Goal: Obtain resource: Download file/media

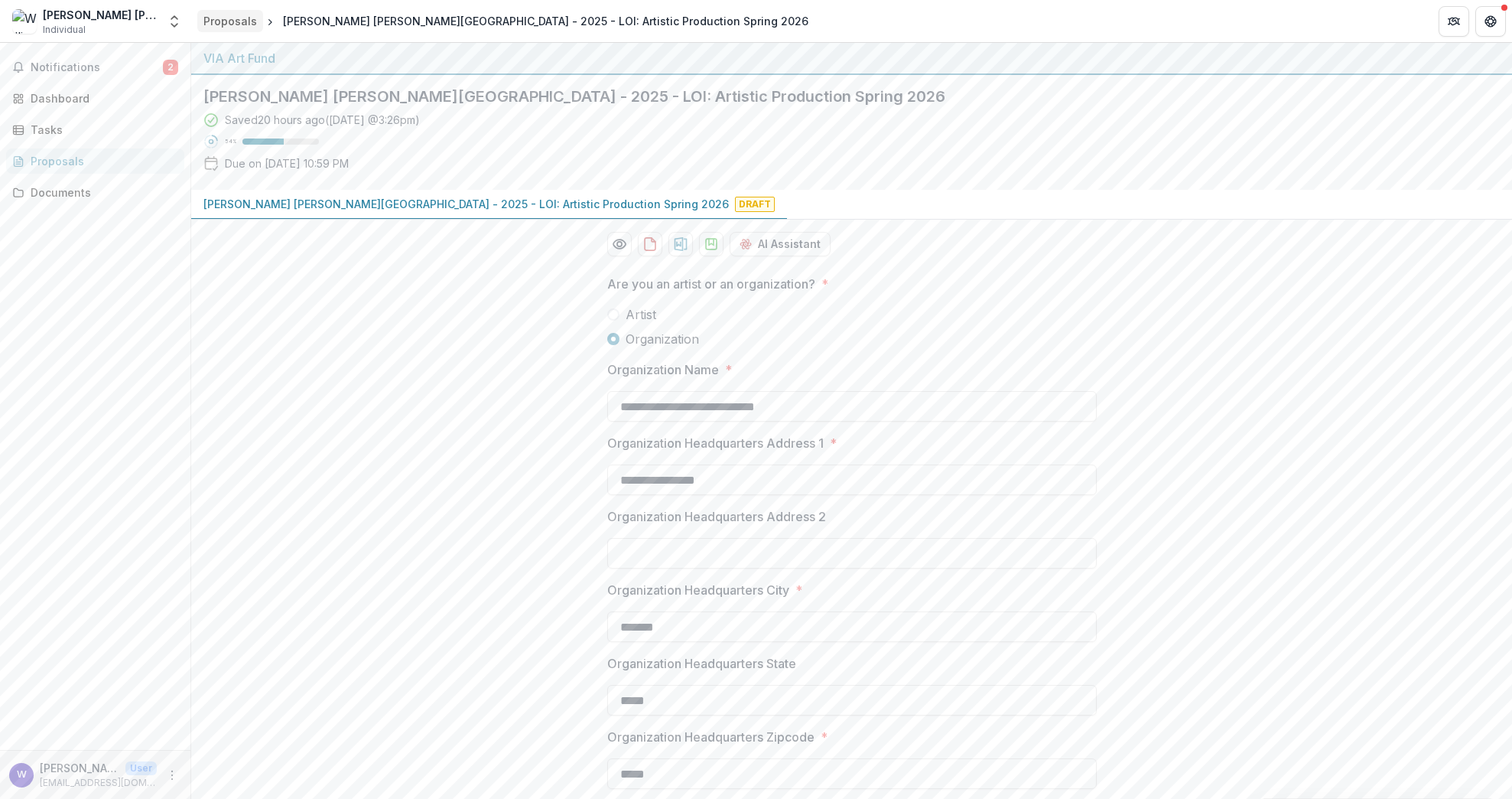
click at [233, 24] on div "Proposals" at bounding box center [230, 21] width 54 height 16
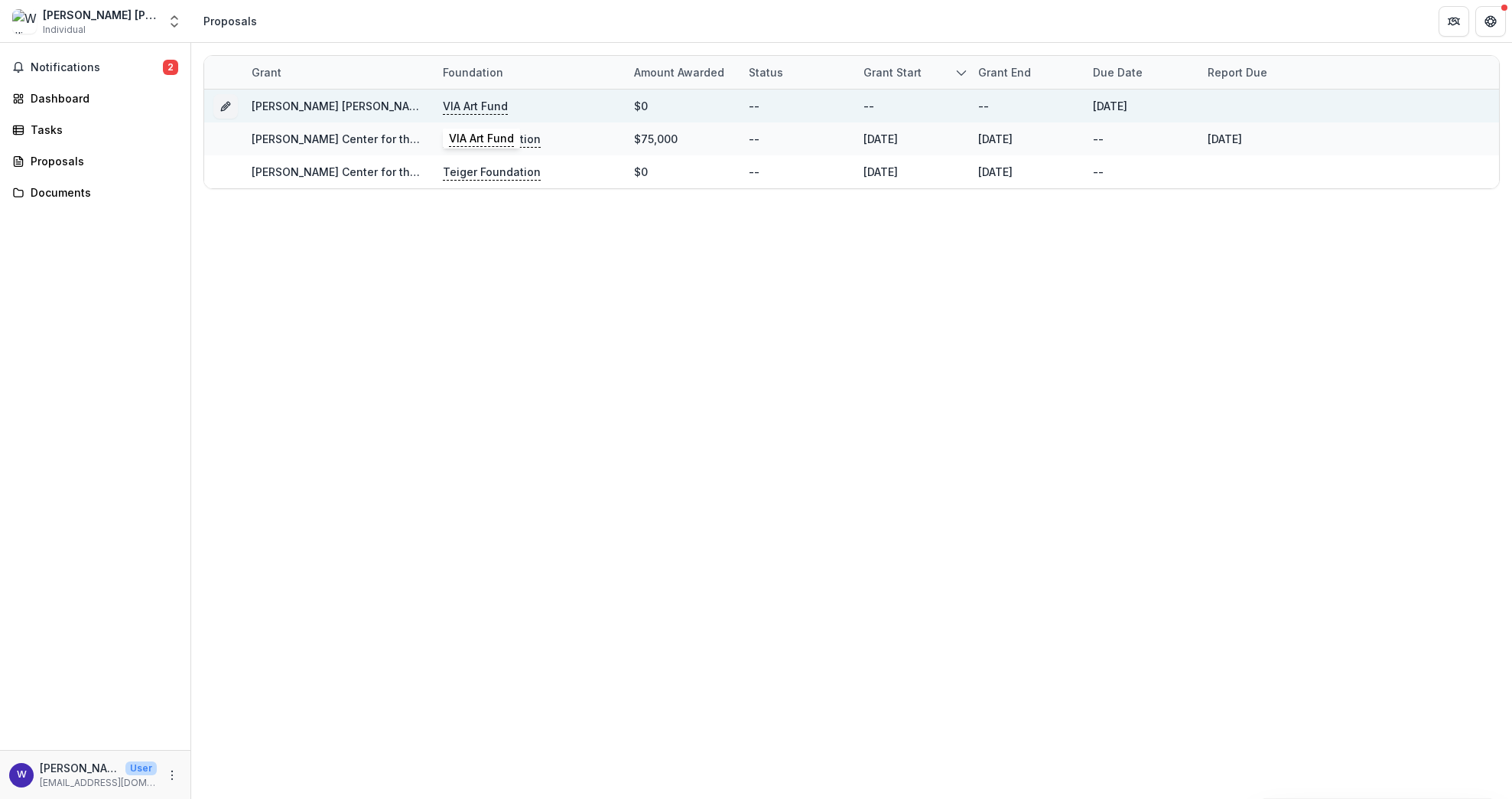
click at [478, 107] on p "VIA Art Fund" at bounding box center [475, 106] width 65 height 17
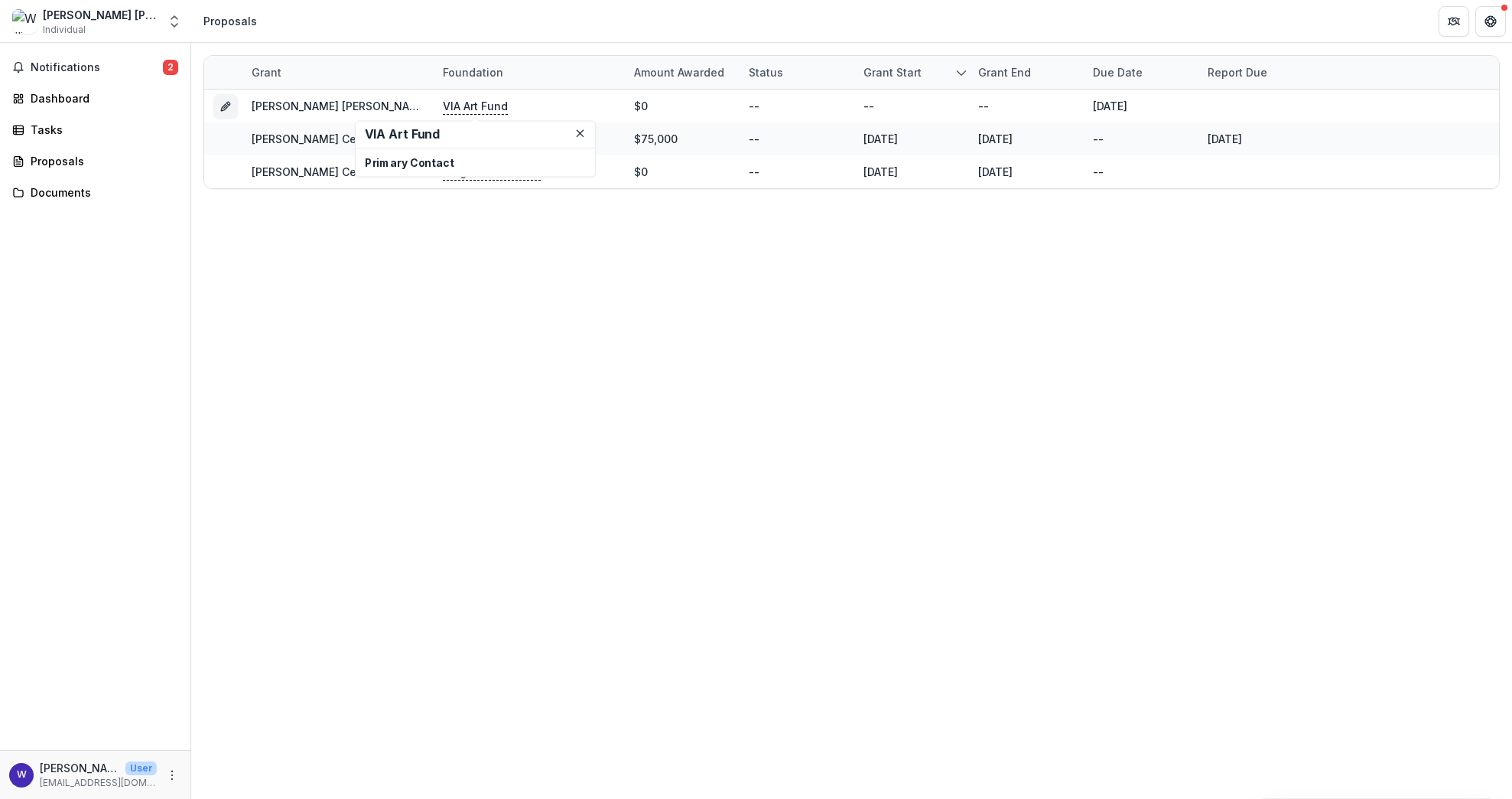
click at [360, 342] on div "Grant Foundation Amount awarded Status Grant start Grant end Due Date Report Du…" at bounding box center [851, 421] width 1321 height 756
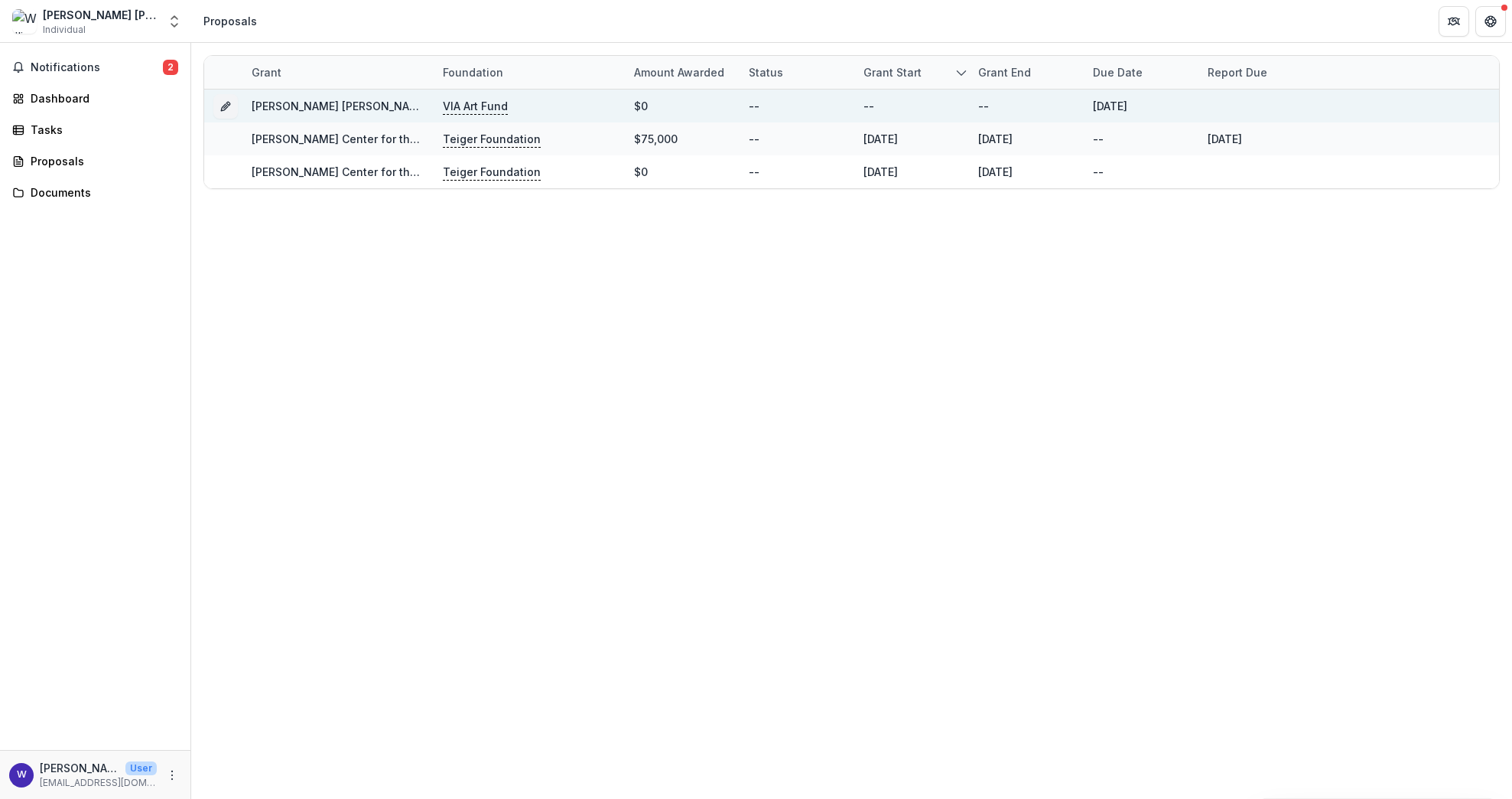
click at [454, 105] on p "VIA Art Fund" at bounding box center [475, 106] width 65 height 17
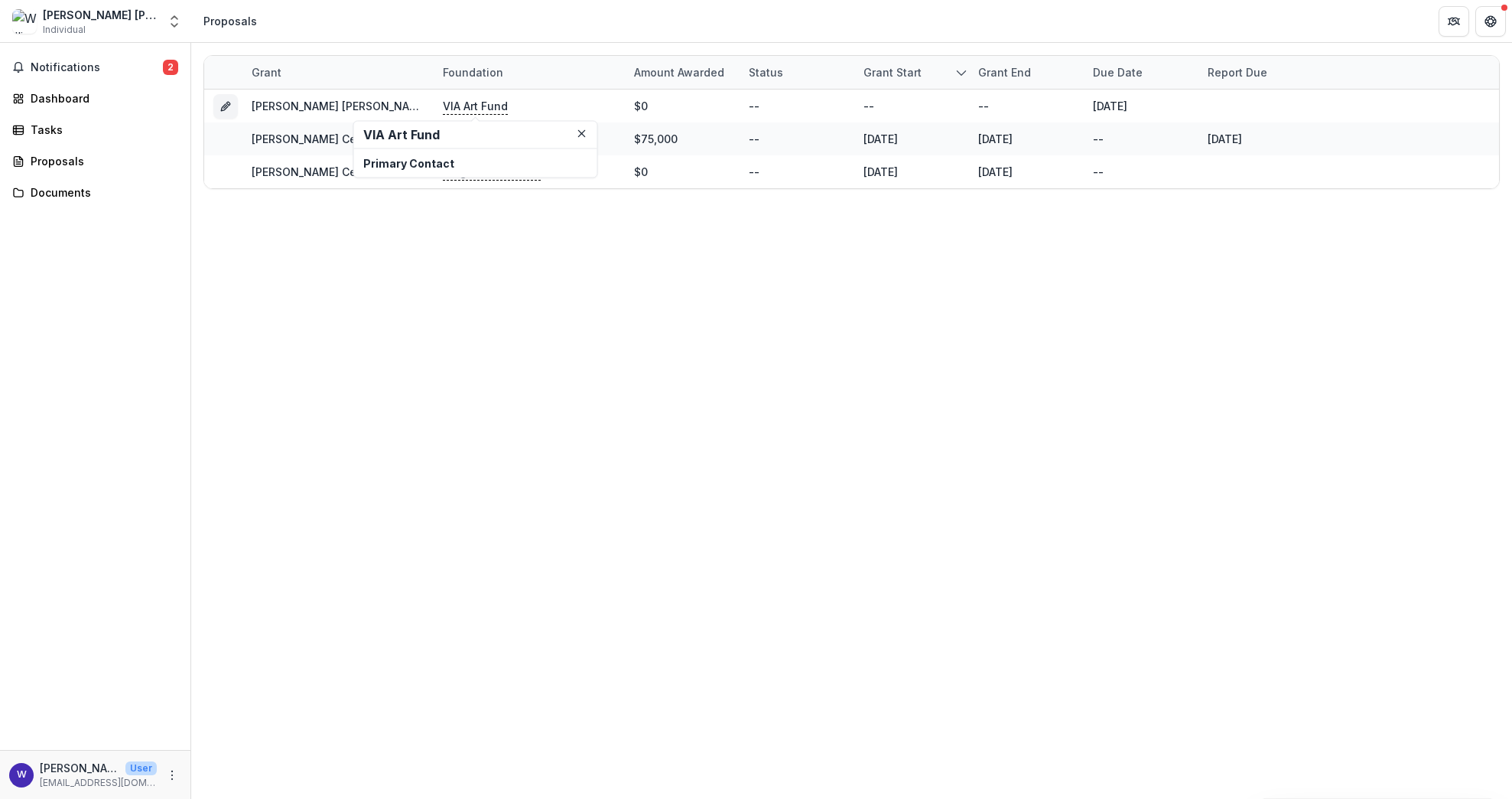
click at [379, 137] on h2 "VIA Art Fund" at bounding box center [476, 135] width 225 height 15
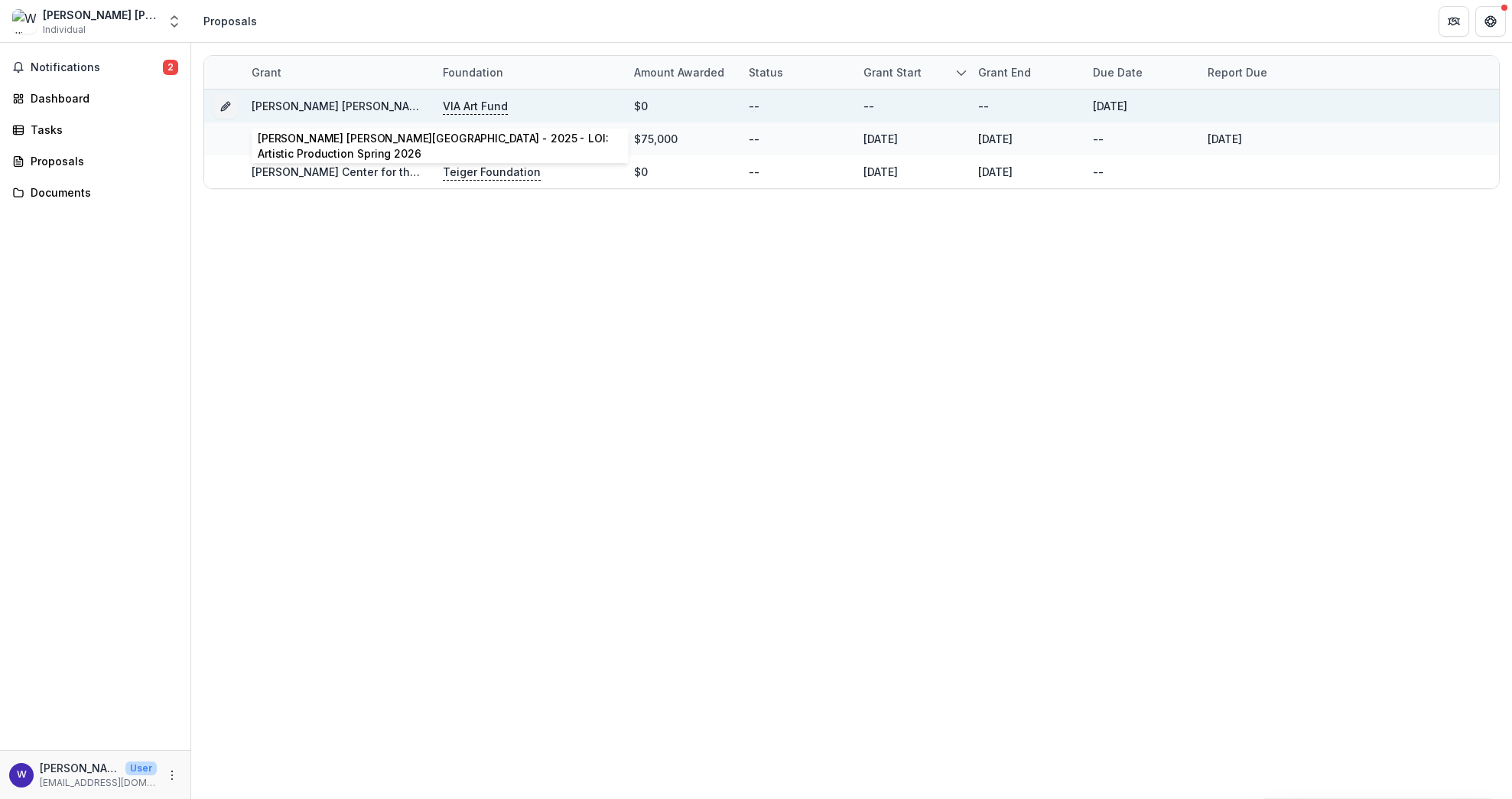
click at [351, 106] on link "[PERSON_NAME] [PERSON_NAME][GEOGRAPHIC_DATA] - 2025 - LOI: Artistic Production …" at bounding box center [514, 106] width 525 height 13
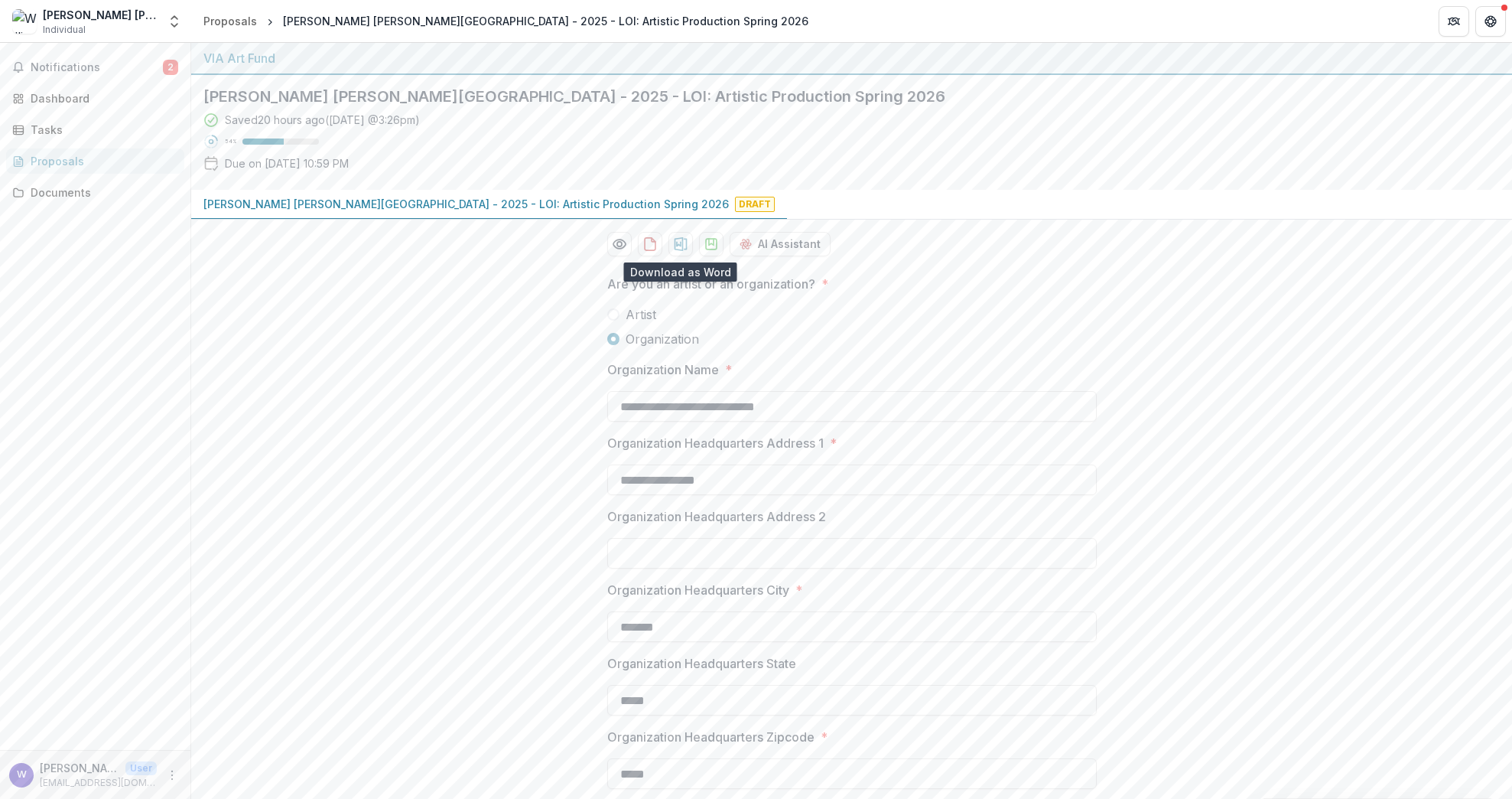
drag, startPoint x: 672, startPoint y: 246, endPoint x: 705, endPoint y: 270, distance: 40.8
click at [705, 254] on button "download-proposal" at bounding box center [712, 244] width 25 height 25
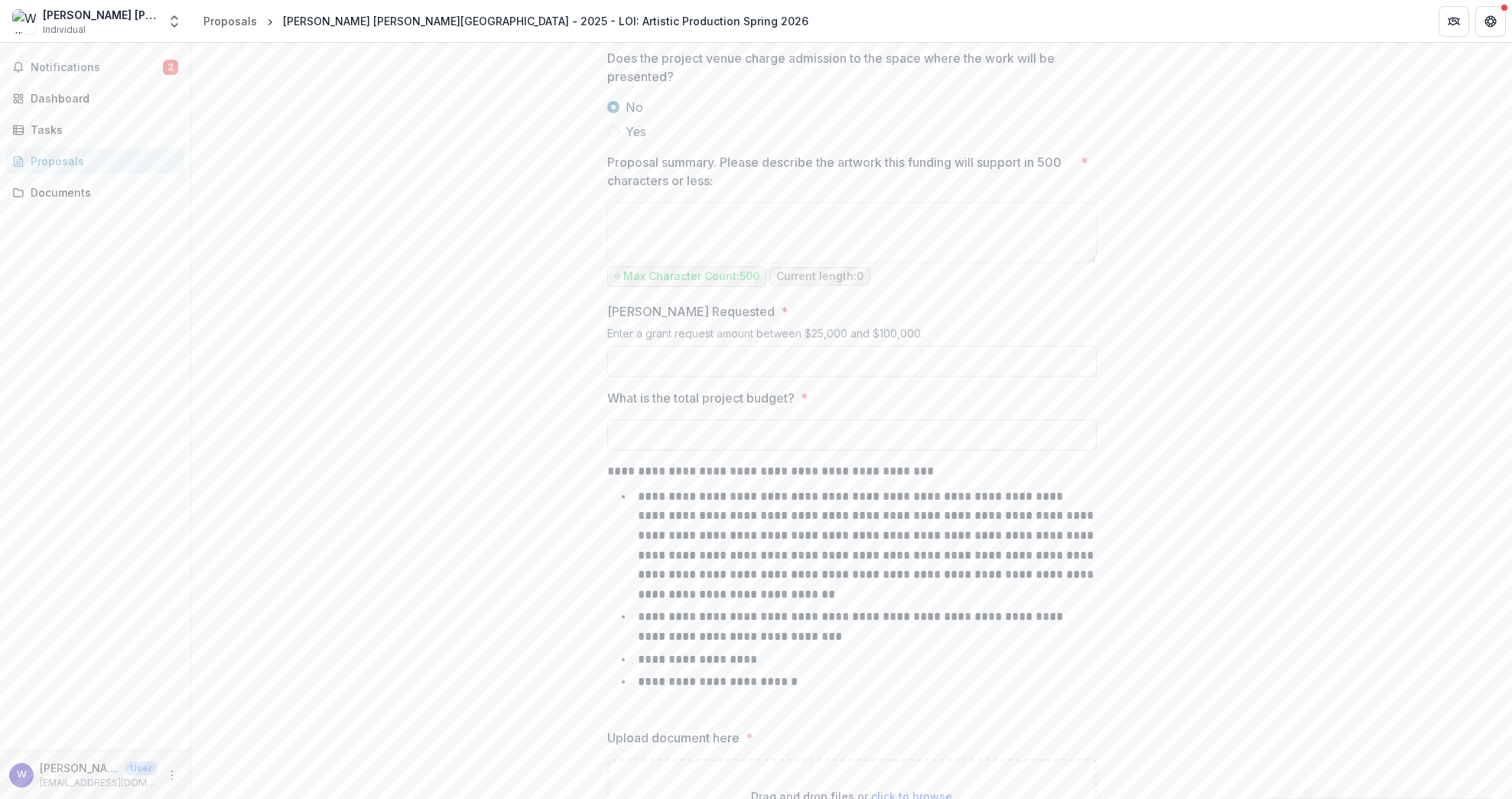
scroll to position [1792, 0]
